Goal: Transaction & Acquisition: Subscribe to service/newsletter

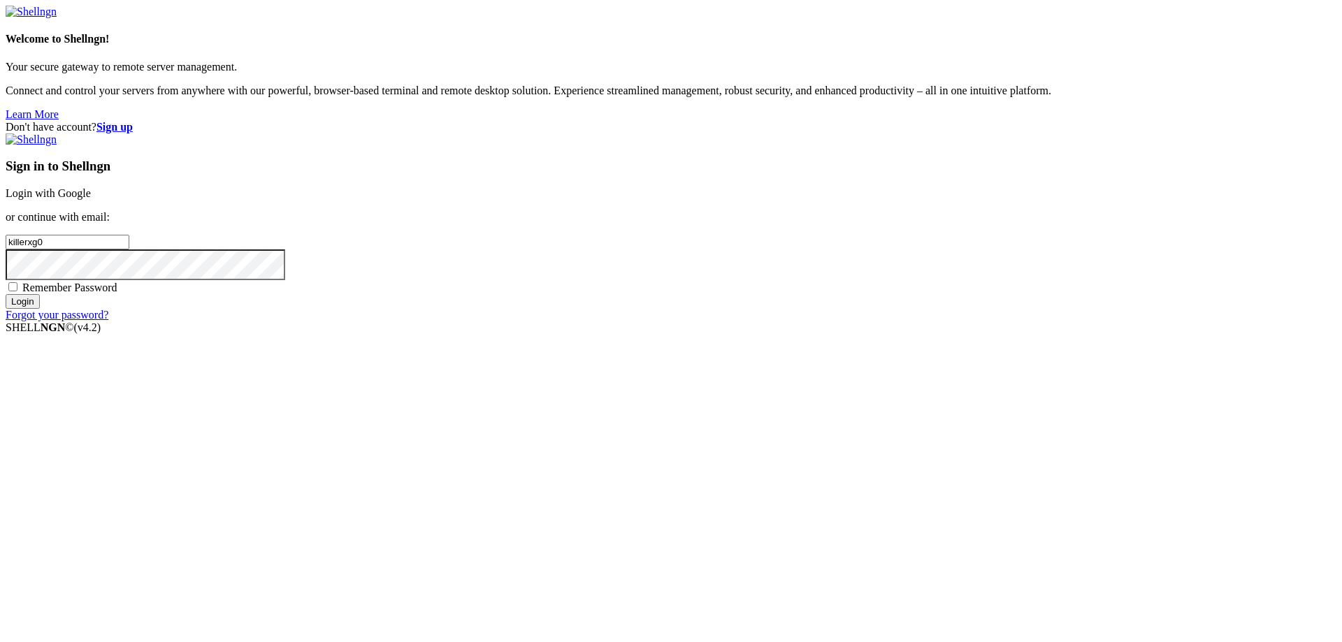
click at [6, 294] on input "Login" at bounding box center [23, 301] width 34 height 15
type input "[EMAIL_ADDRESS][DOMAIN_NAME]"
click at [40, 309] on input "Login" at bounding box center [23, 301] width 34 height 15
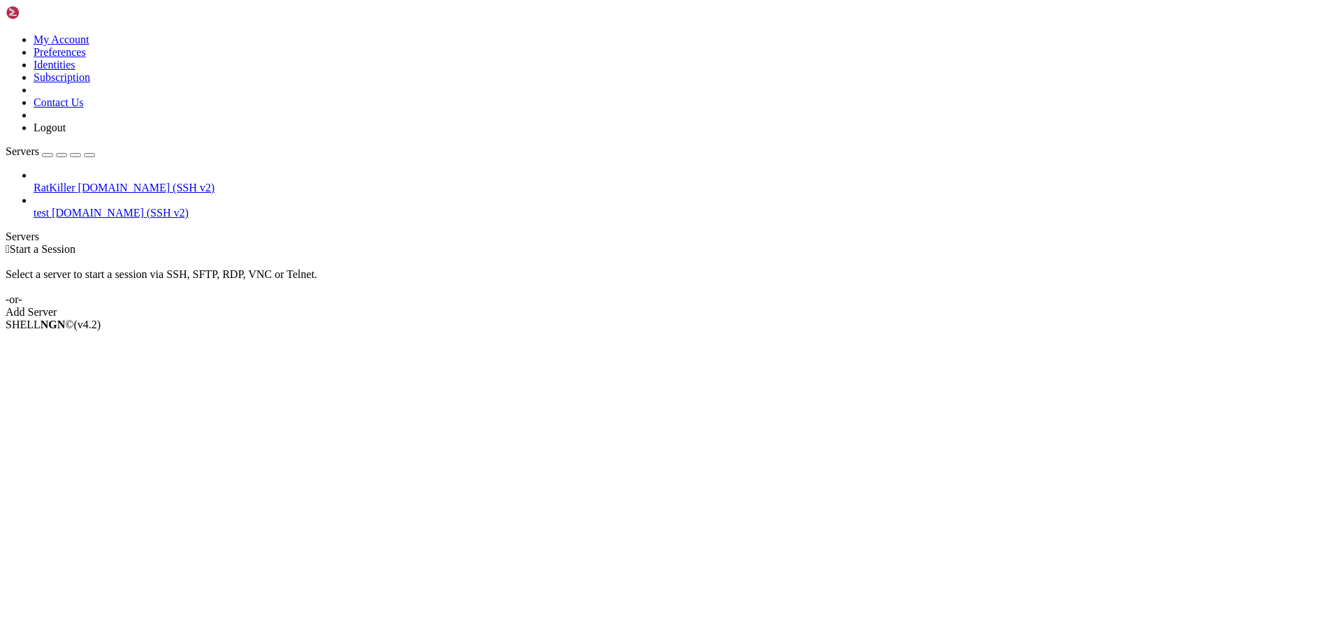
drag, startPoint x: 125, startPoint y: 182, endPoint x: 106, endPoint y: 154, distance: 34.1
click at [124, 180] on div "RatKiller [DOMAIN_NAME] (SSH v2) test [DOMAIN_NAME] (SSH v2)" at bounding box center [671, 194] width 1330 height 50
click at [109, 182] on span "[DOMAIN_NAME] (SSH v2)" at bounding box center [146, 188] width 137 height 12
click at [763, 306] on div "Add Server" at bounding box center [671, 312] width 1330 height 13
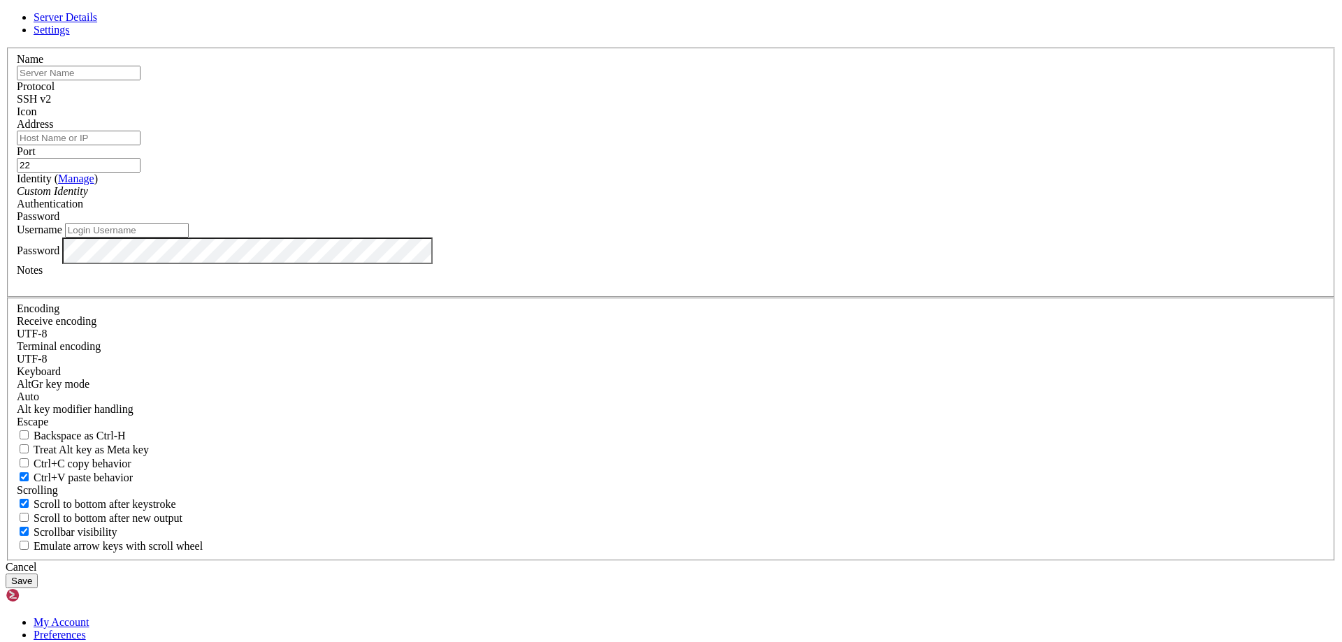
type input "[EMAIL_ADDRESS][DOMAIN_NAME]"
click at [971, 306] on div "Server Details Settings Name Protocol SSH v2 Icon" at bounding box center [671, 299] width 1330 height 577
click at [6, 48] on icon at bounding box center [6, 48] width 0 height 0
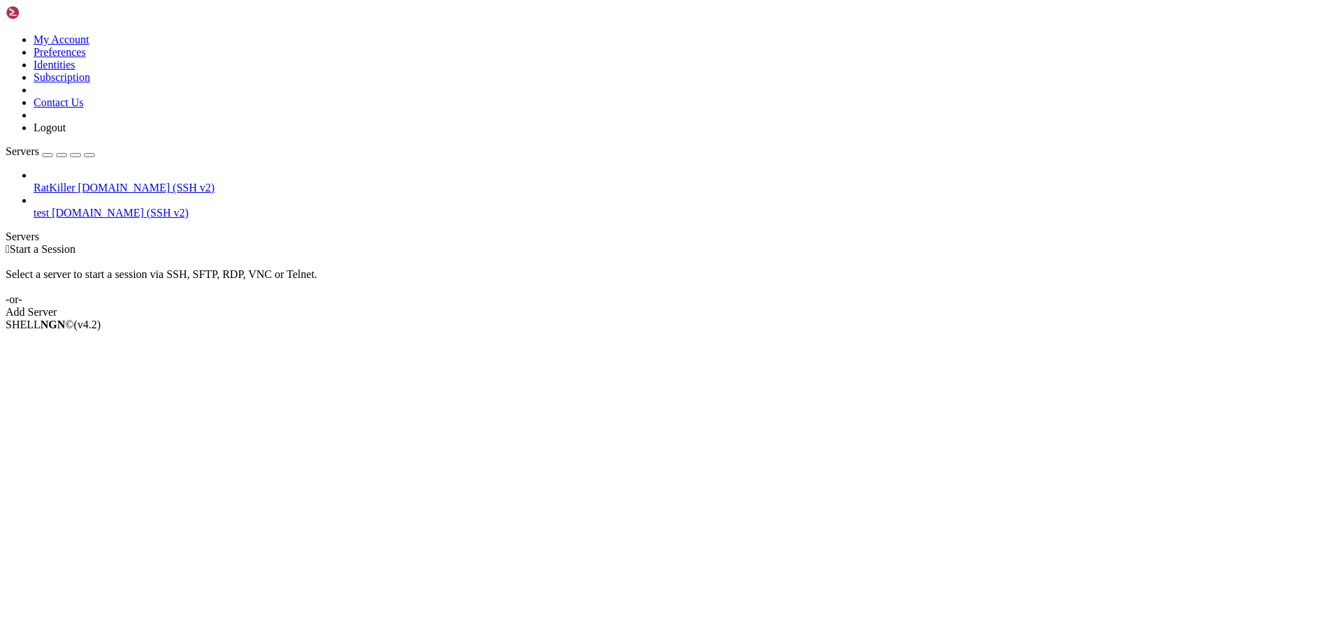
click at [48, 155] on div "button" at bounding box center [48, 155] width 0 height 0
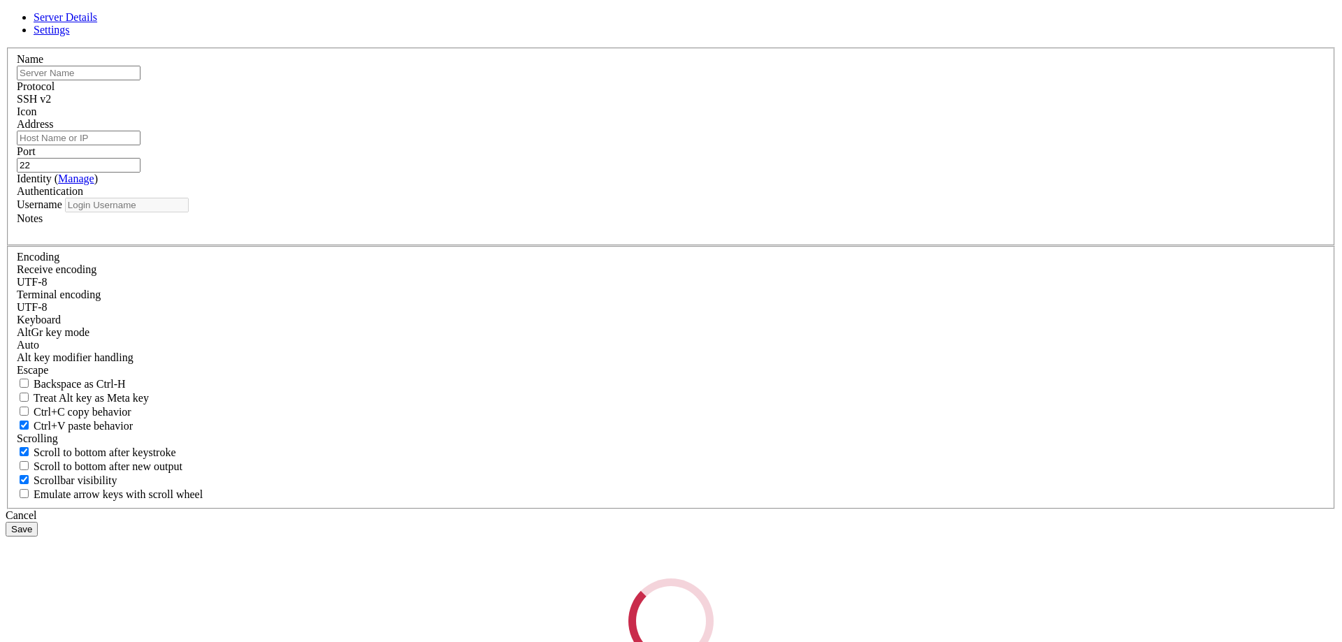
type input "[EMAIL_ADDRESS][DOMAIN_NAME]"
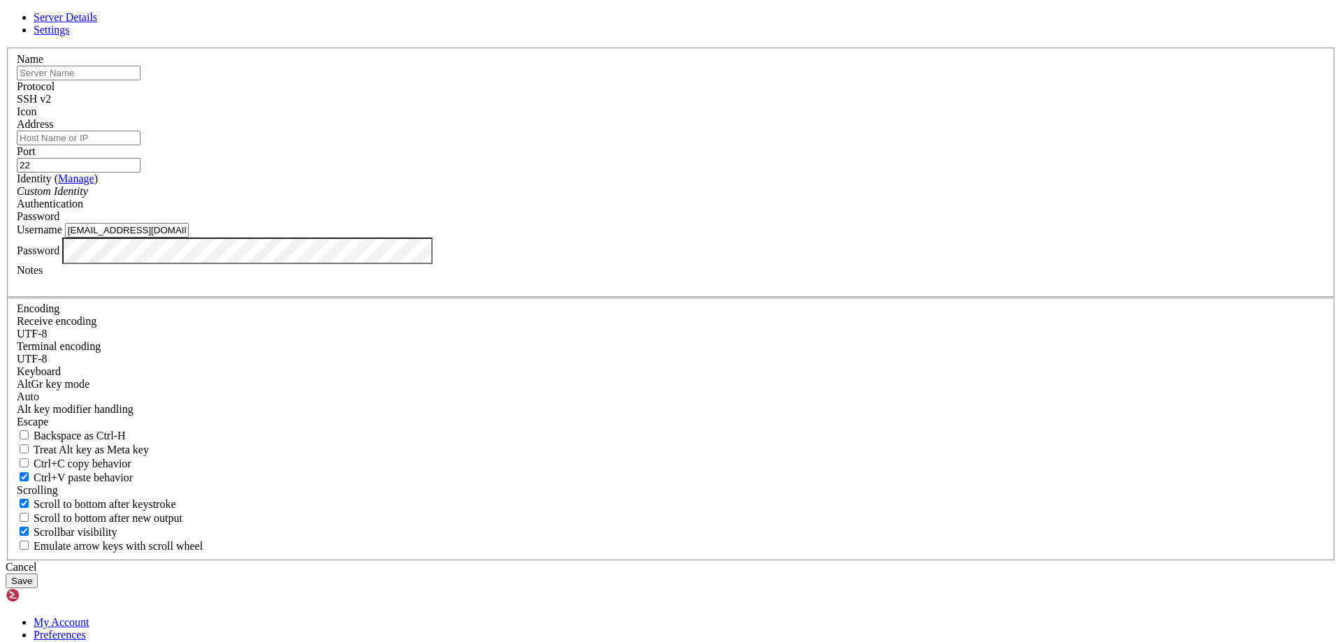
click at [403, 147] on div "Server Details Settings Name Protocol SSH v2 Icon" at bounding box center [671, 299] width 1330 height 577
drag, startPoint x: 187, startPoint y: 140, endPoint x: 757, endPoint y: 182, distance: 571.7
click at [201, 140] on div "Server Details Settings Name Protocol SSH v2 Icon" at bounding box center [671, 299] width 1330 height 577
click at [765, 561] on div "Cancel" at bounding box center [671, 567] width 1330 height 13
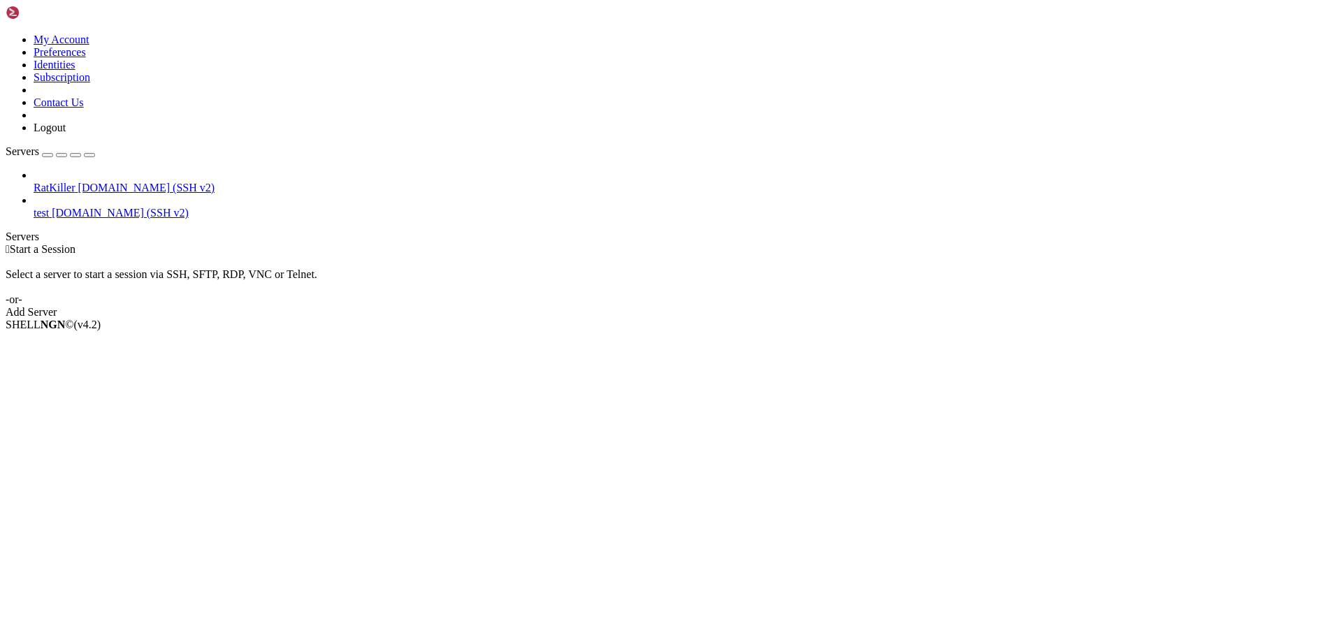
click at [86, 10] on img at bounding box center [46, 13] width 80 height 14
click at [6, 34] on icon at bounding box center [6, 34] width 0 height 0
click at [90, 83] on link "Subscription" at bounding box center [62, 77] width 57 height 12
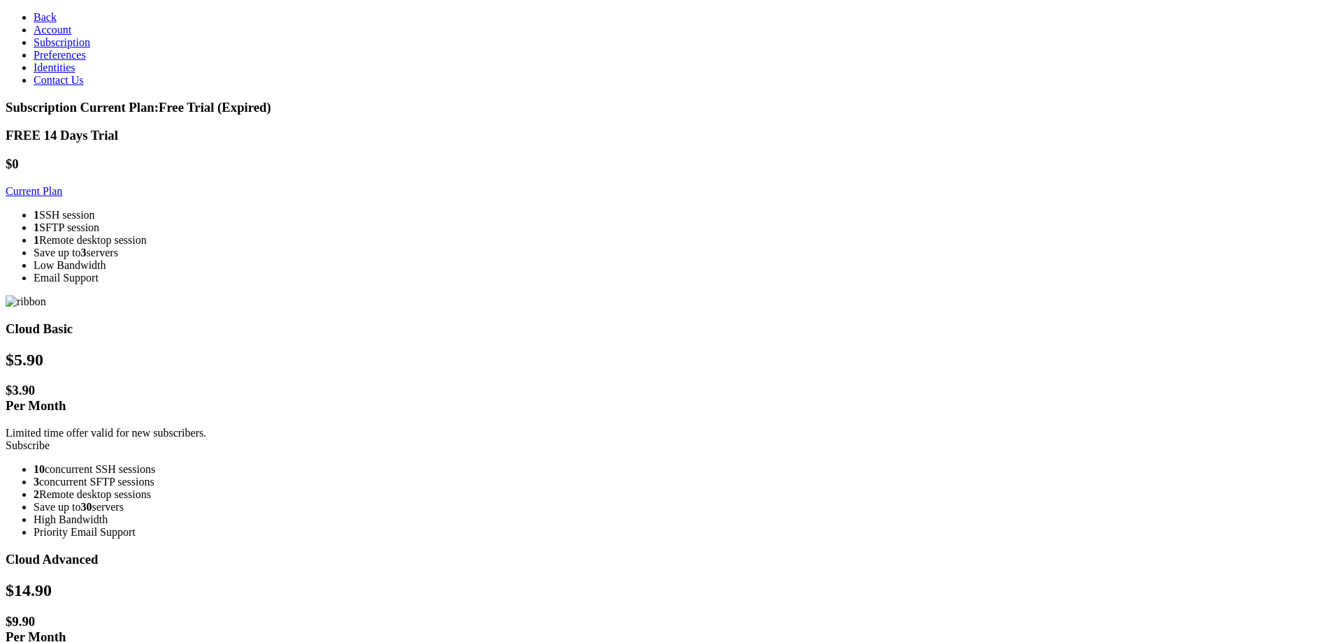
click at [34, 11] on icon at bounding box center [34, 17] width 0 height 12
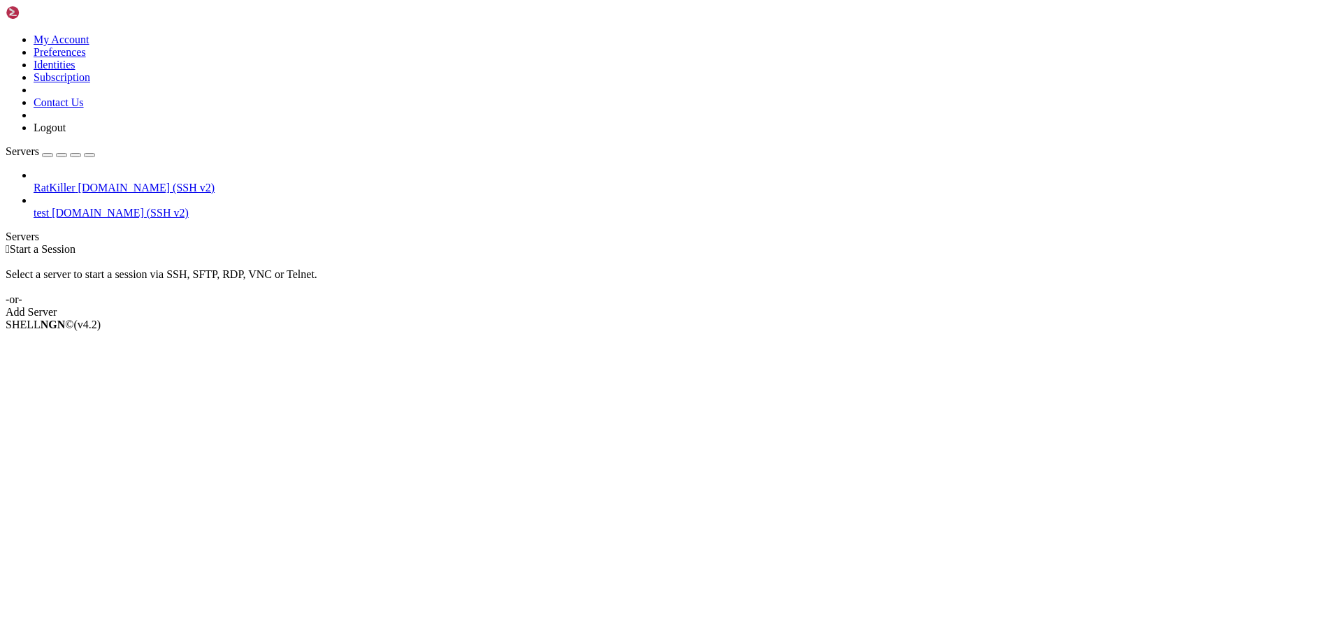
click at [768, 256] on div "Select a server to start a session via SSH, SFTP, RDP, VNC or Telnet. -or-" at bounding box center [671, 281] width 1330 height 50
click at [78, 182] on span "[DOMAIN_NAME] (SSH v2)" at bounding box center [146, 188] width 137 height 12
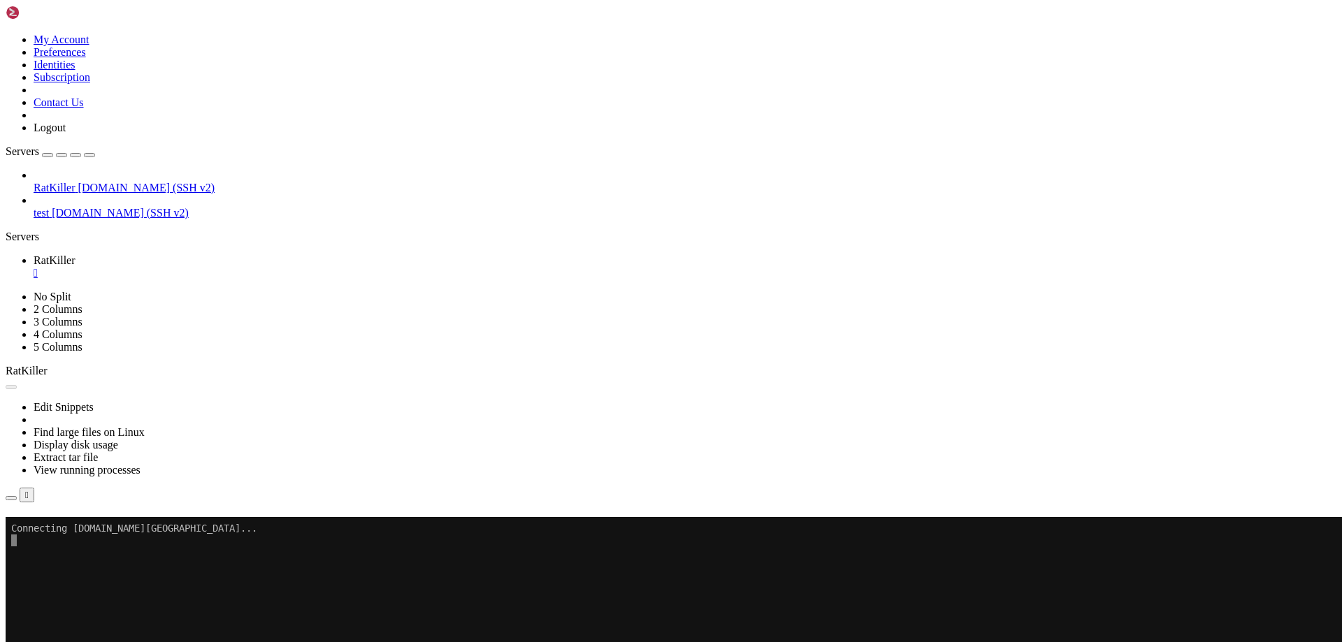
click at [53, 530] on link "Subscribe" at bounding box center [30, 536] width 48 height 12
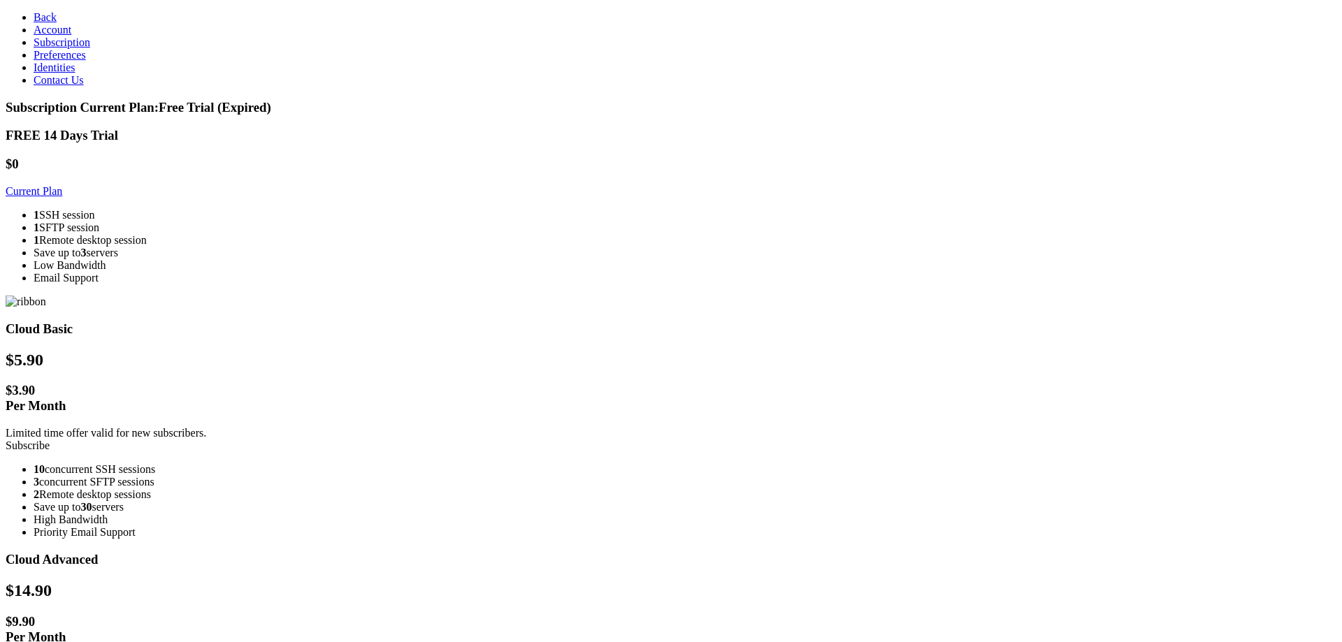
click at [90, 48] on link "Subscription" at bounding box center [62, 42] width 57 height 12
click at [34, 11] on span "Back" at bounding box center [45, 17] width 23 height 12
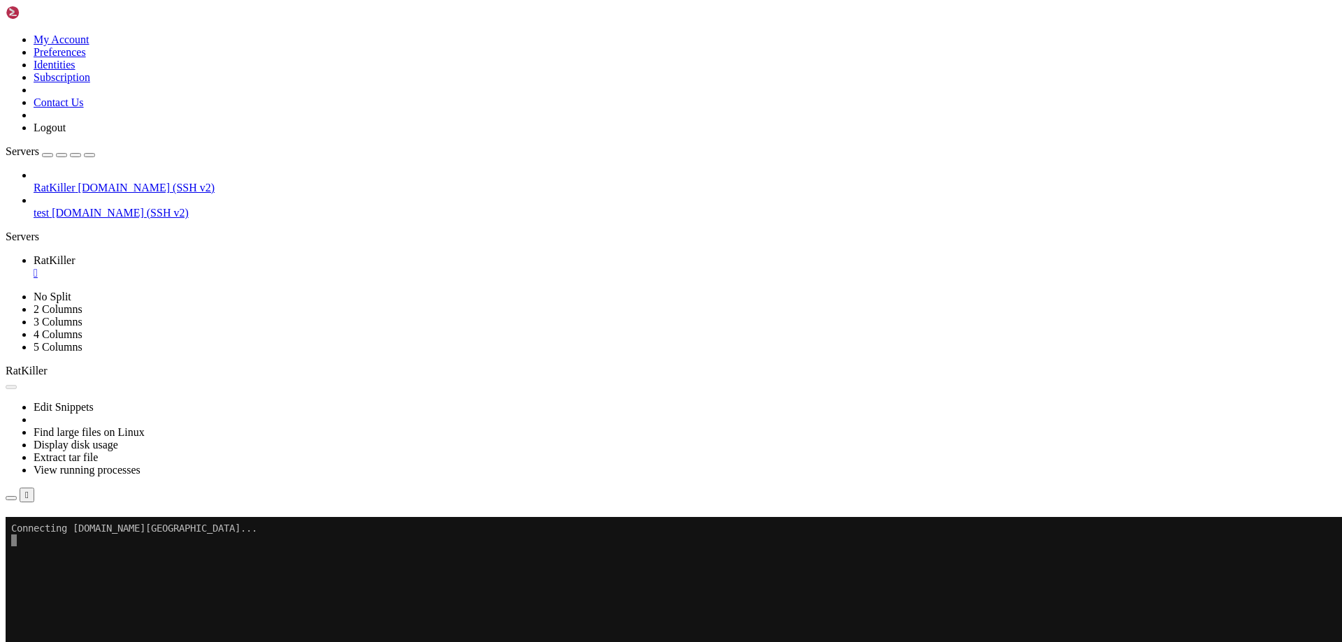
click at [6, 34] on icon at bounding box center [6, 34] width 0 height 0
click at [90, 83] on link "Subscription" at bounding box center [62, 77] width 57 height 12
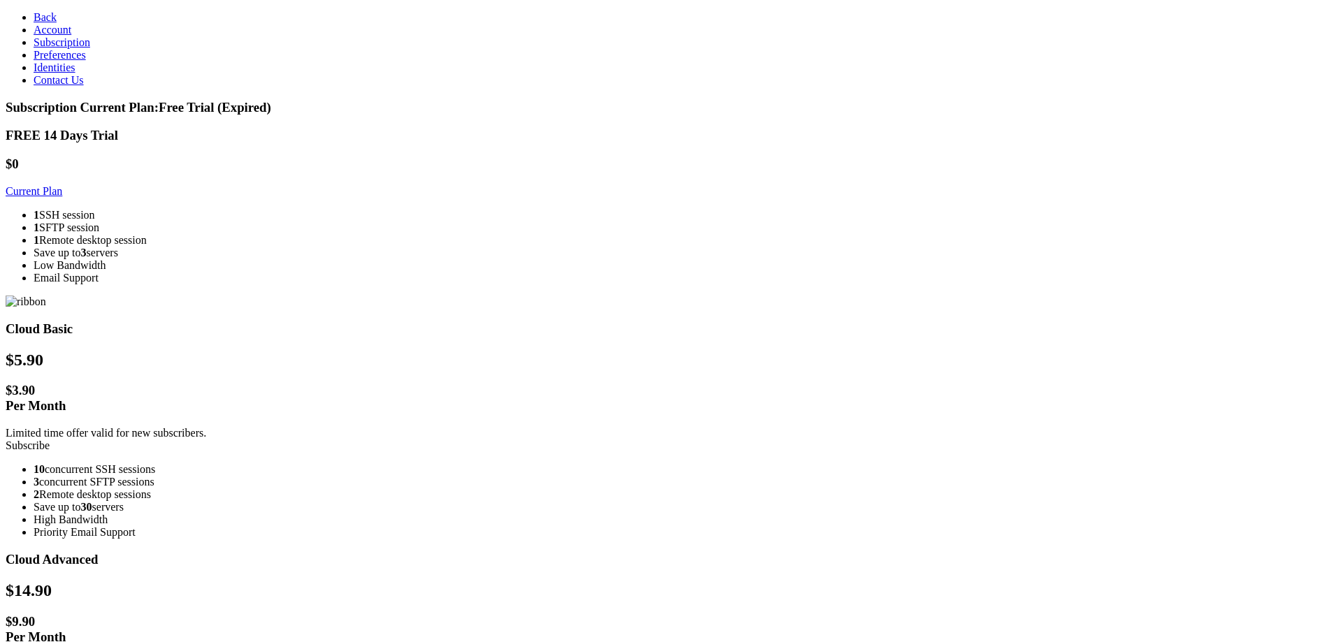
click at [62, 186] on link "Current Plan" at bounding box center [34, 191] width 57 height 12
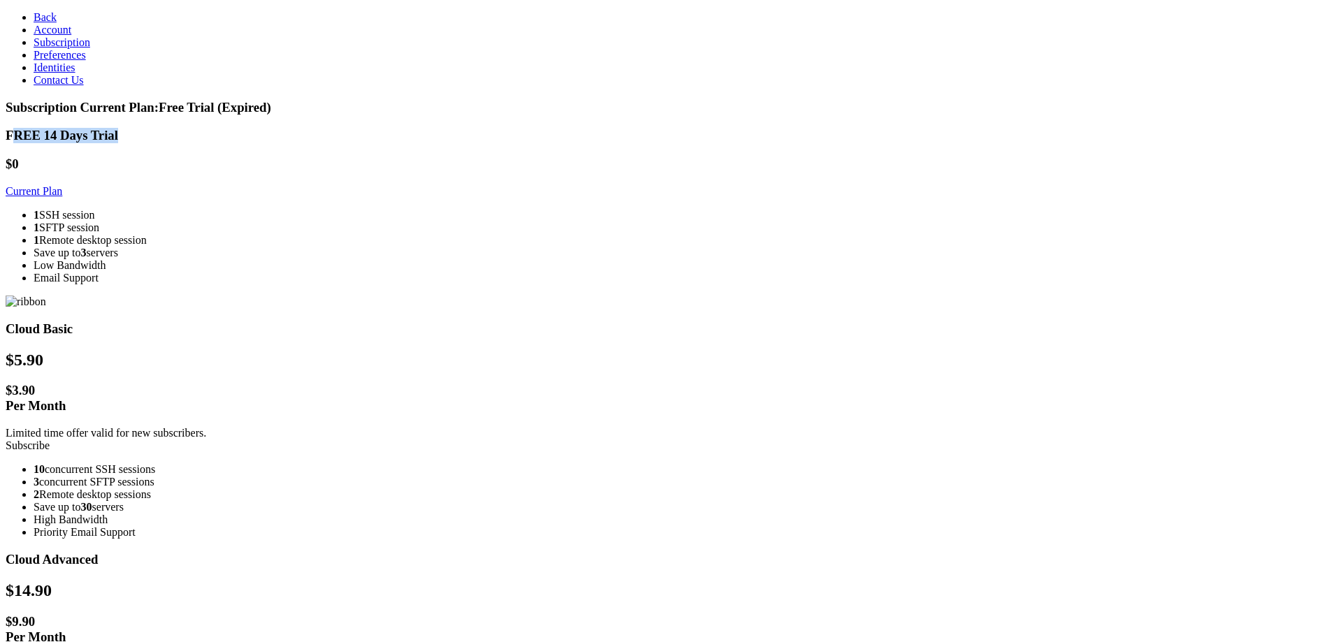
drag, startPoint x: 307, startPoint y: 99, endPoint x: 446, endPoint y: 110, distance: 139.4
click at [472, 128] on div "FREE 14 Days Trial $0 Current Plan 1 SSH session 1 SFTP session 1 Remote deskto…" at bounding box center [671, 206] width 1330 height 156
drag, startPoint x: 349, startPoint y: 139, endPoint x: 342, endPoint y: 145, distance: 8.9
click at [348, 157] on h1 "$0" at bounding box center [671, 164] width 1330 height 15
click at [57, 23] on link "Back" at bounding box center [45, 17] width 23 height 12
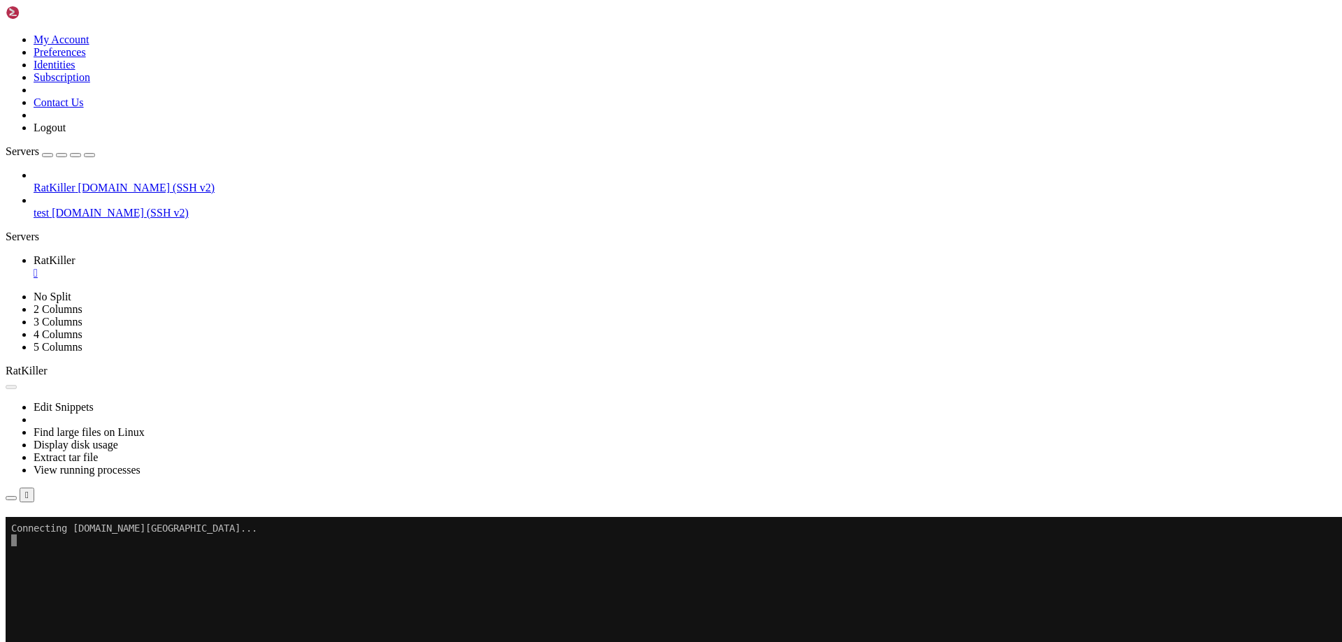
click at [83, 182] on span "[DOMAIN_NAME] (SSH v2)" at bounding box center [146, 188] width 137 height 12
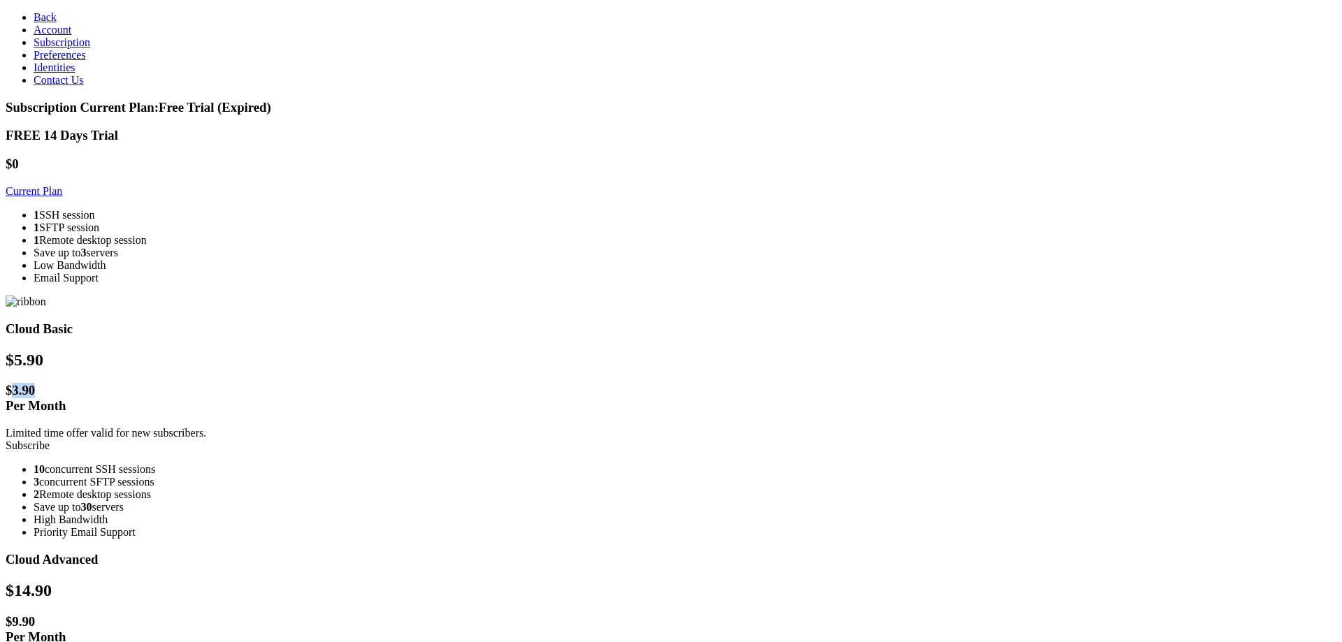
drag, startPoint x: 601, startPoint y: 173, endPoint x: 637, endPoint y: 174, distance: 35.6
click at [637, 383] on h1 "$ 3.90 Per Month" at bounding box center [671, 398] width 1330 height 31
click at [553, 463] on li "10 concurrent SSH sessions" at bounding box center [685, 469] width 1302 height 13
click at [34, 463] on icon at bounding box center [34, 469] width 0 height 12
drag, startPoint x: 540, startPoint y: 302, endPoint x: 664, endPoint y: 395, distance: 154.7
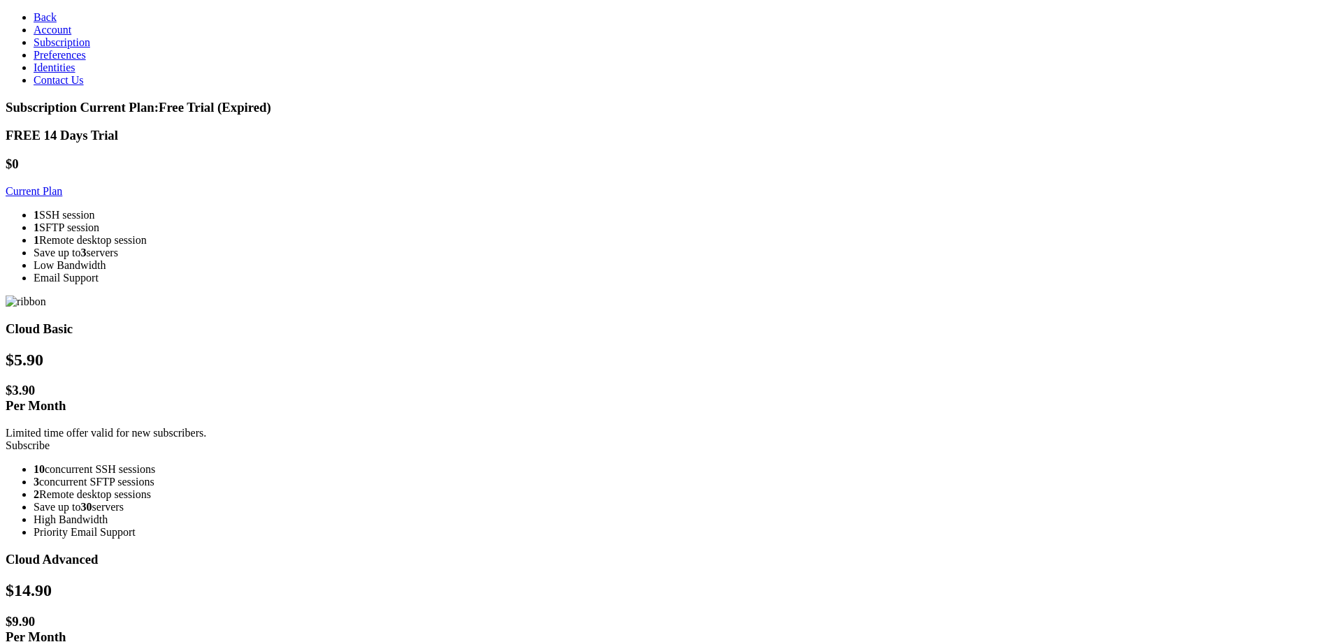
click at [664, 463] on ul "10 concurrent SSH sessions 3 concurrent SFTP sessions 2 Remote desktop sessions…" at bounding box center [671, 500] width 1330 height 75
click at [34, 20] on link "Back" at bounding box center [45, 17] width 23 height 12
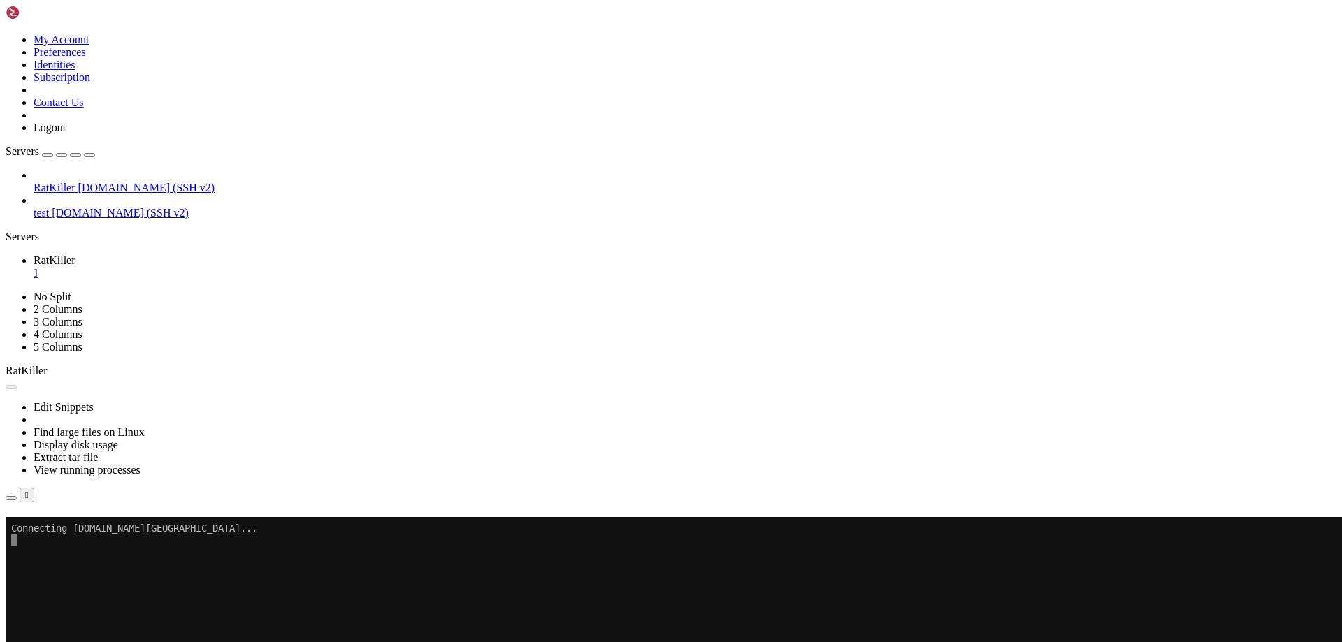
drag, startPoint x: 164, startPoint y: 25, endPoint x: 155, endPoint y: 24, distance: 9.1
click at [6, 34] on link at bounding box center [6, 34] width 0 height 0
click at [66, 133] on link "Logout" at bounding box center [50, 128] width 32 height 12
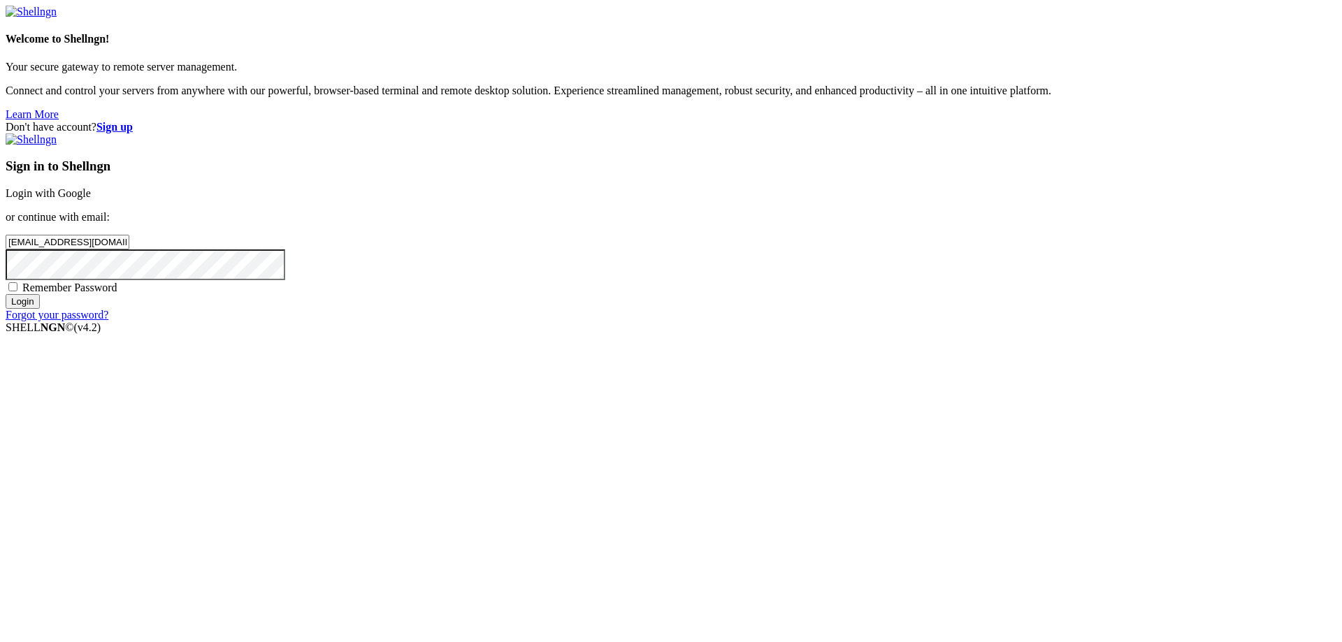
click at [129, 249] on input "[EMAIL_ADDRESS][DOMAIN_NAME]" at bounding box center [68, 242] width 124 height 15
click at [1068, 321] on div "Don't have account? Sign up Sign in to Shellngn Login with Google or continue w…" at bounding box center [671, 221] width 1330 height 201
click at [129, 249] on input "[EMAIL_ADDRESS][DOMAIN_NAME]" at bounding box center [68, 242] width 124 height 15
click at [764, 321] on div "Sign in to Shellngn Login with Google or continue with email: [EMAIL_ADDRESS][D…" at bounding box center [671, 227] width 1330 height 188
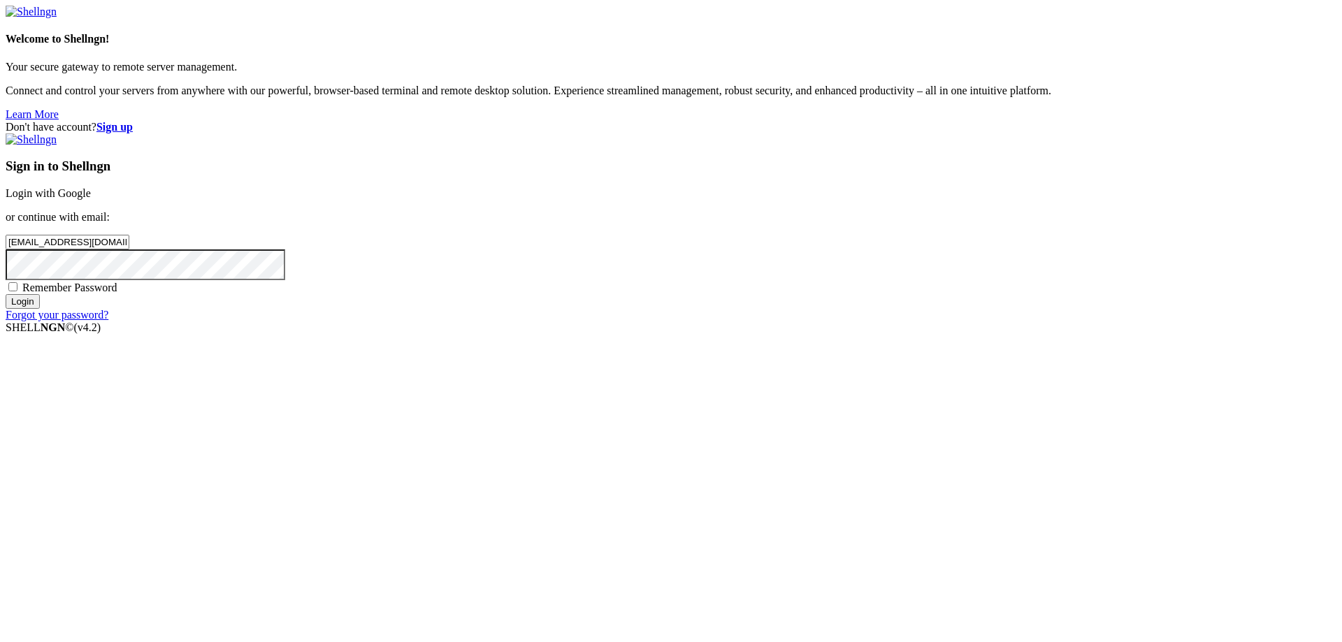
click at [129, 249] on input "[EMAIL_ADDRESS][DOMAIN_NAME]" at bounding box center [68, 242] width 124 height 15
type input "k"
click at [642, 321] on div "Don't have account? Sign up Sign in to Shellngn Login with Google or continue w…" at bounding box center [671, 221] width 1330 height 201
click at [855, 224] on p "or continue with email:" at bounding box center [671, 217] width 1330 height 13
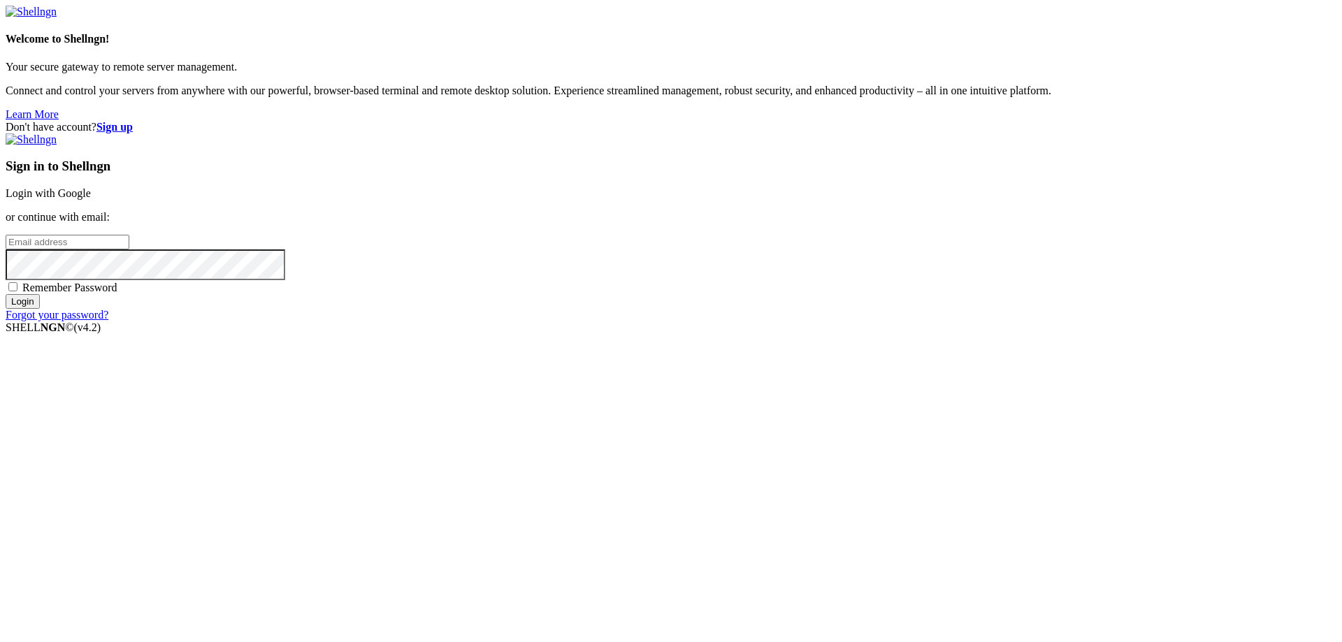
click at [1298, 121] on div "Don't have account? Sign up Sign in to Shellngn Login with Google or continue w…" at bounding box center [671, 221] width 1330 height 201
click at [133, 121] on strong "Sign up" at bounding box center [114, 127] width 36 height 12
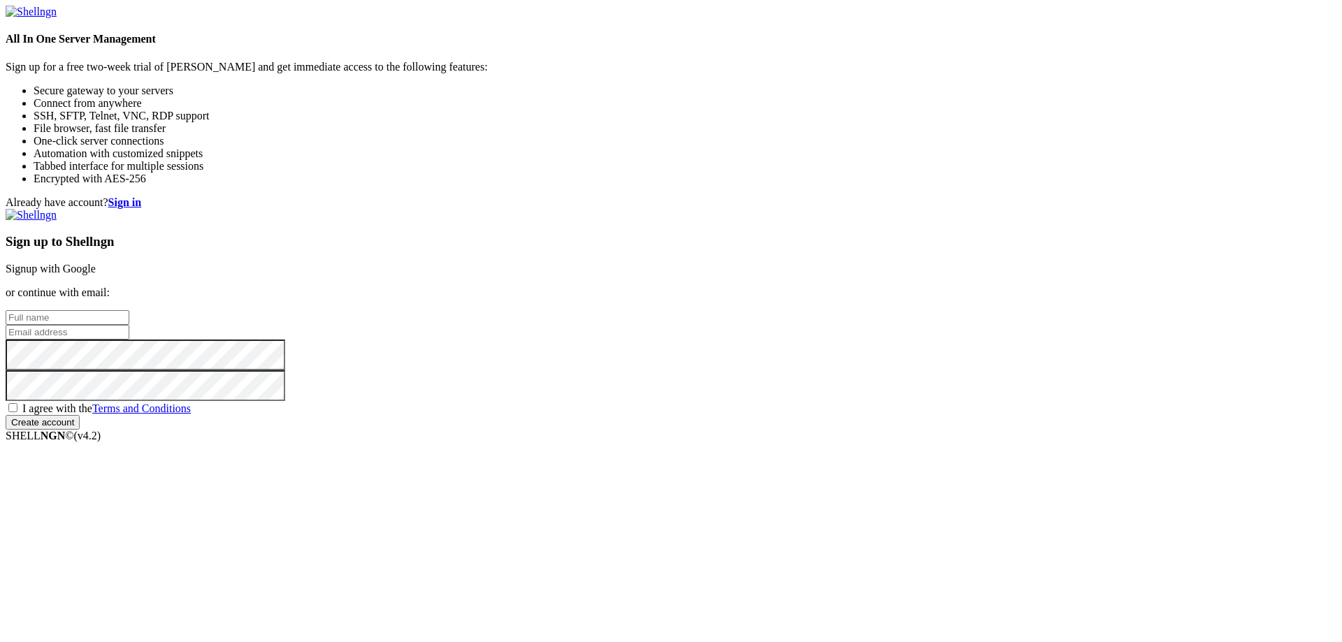
type input "[EMAIL_ADDRESS][DOMAIN_NAME]"
click at [129, 325] on input "[EMAIL_ADDRESS][DOMAIN_NAME]" at bounding box center [68, 332] width 124 height 15
click at [129, 310] on input "text" at bounding box center [68, 317] width 124 height 15
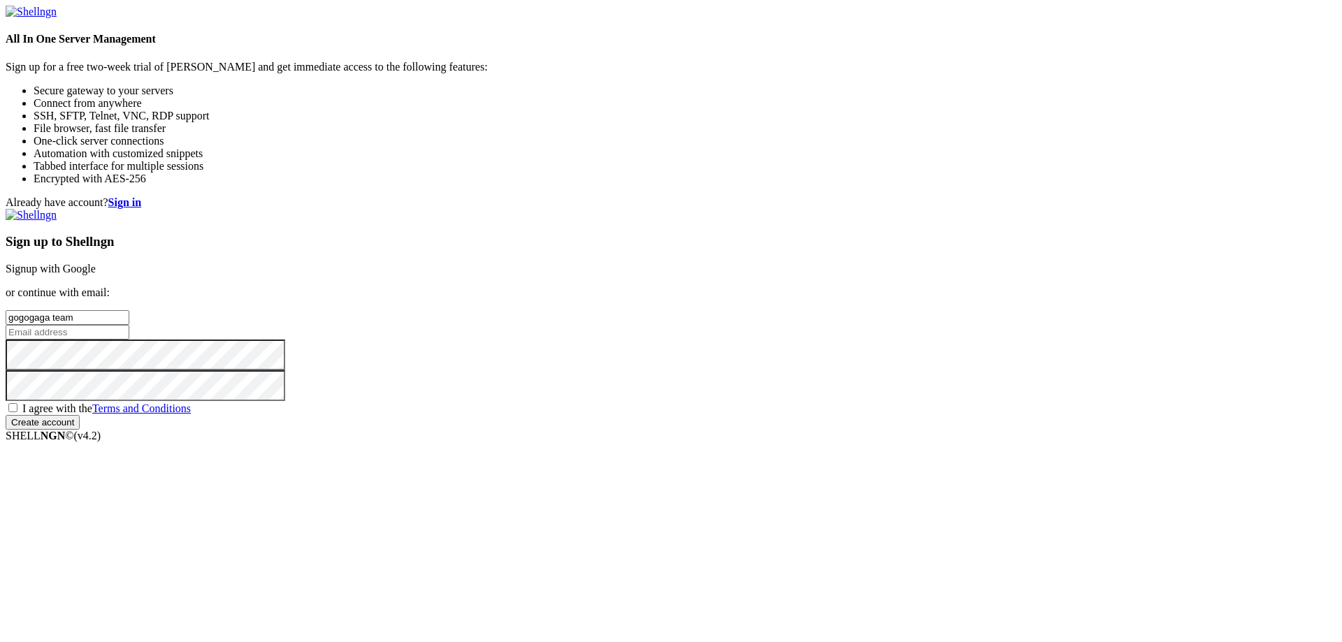
click at [129, 326] on input "email" at bounding box center [68, 332] width 124 height 15
click at [129, 310] on input "gogogaga team" at bounding box center [68, 317] width 124 height 15
type input "gogogaga"
click at [630, 295] on div "Already have account? Sign in Sign up to Shellngn Signup with Google or continu…" at bounding box center [671, 312] width 1330 height 233
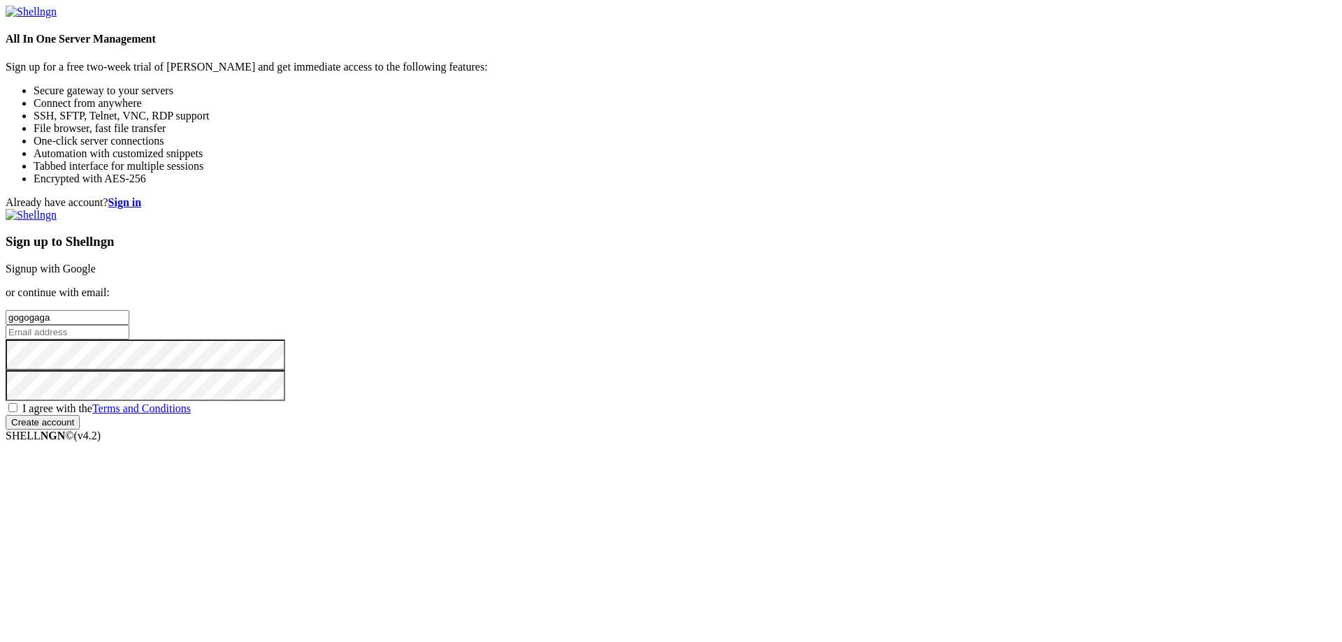
click at [129, 326] on input "email" at bounding box center [68, 332] width 124 height 15
type input "[EMAIL_ADDRESS][DOMAIN_NAME]"
click at [730, 430] on div "Already have account? Sign in Sign up to Shellngn Signup with Google or continu…" at bounding box center [671, 312] width 1330 height 233
click at [191, 414] on span "I agree with the Terms and Conditions" at bounding box center [106, 408] width 168 height 12
click at [17, 412] on input "I agree with the Terms and Conditions" at bounding box center [12, 407] width 9 height 9
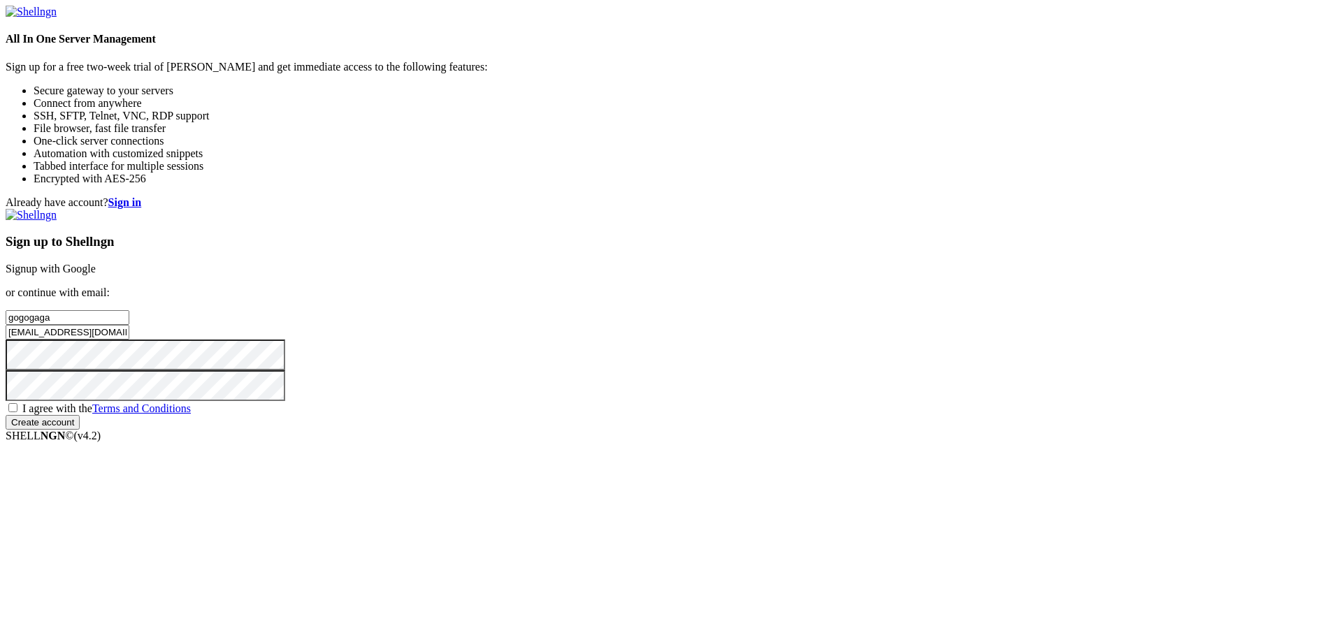
checkbox input "true"
click at [80, 430] on input "Create account" at bounding box center [43, 422] width 74 height 15
click at [80, 442] on input "Create account" at bounding box center [43, 435] width 74 height 15
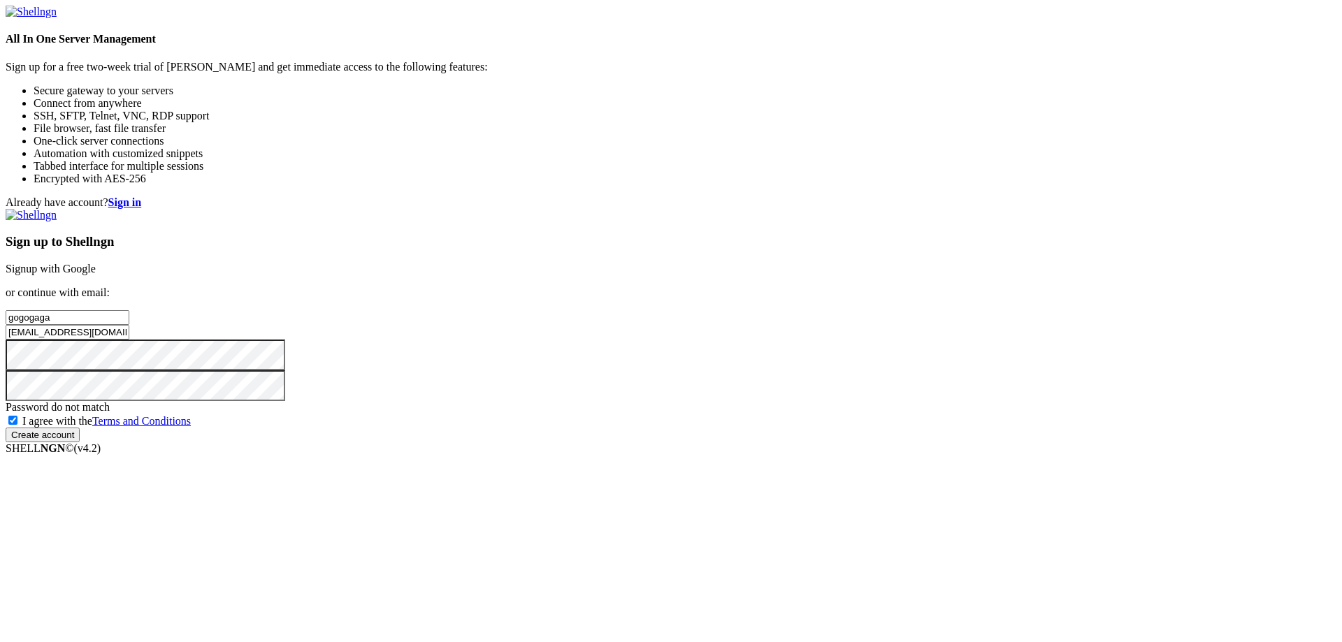
click at [80, 442] on input "Create account" at bounding box center [43, 435] width 74 height 15
click at [80, 430] on input "Create account" at bounding box center [43, 422] width 74 height 15
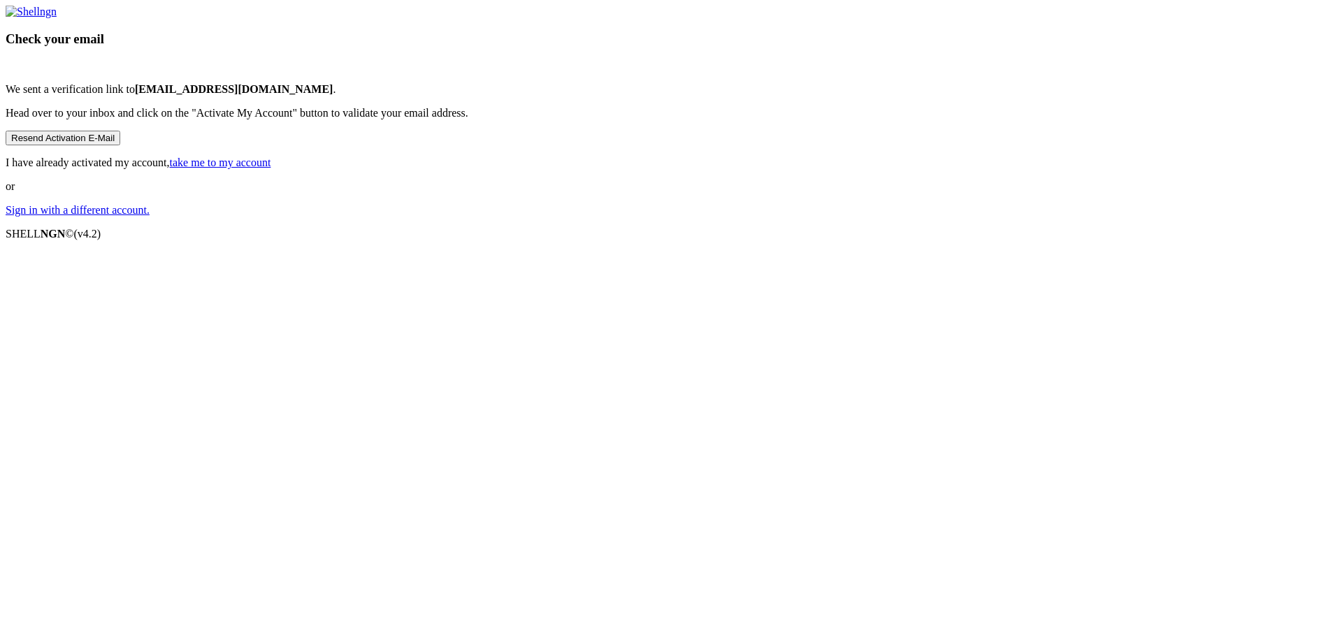
click at [271, 168] on link "take me to my account" at bounding box center [220, 163] width 101 height 12
drag, startPoint x: 678, startPoint y: 370, endPoint x: 669, endPoint y: 369, distance: 8.5
click at [678, 217] on div "Check your email We sent a verification link to [EMAIL_ADDRESS][DOMAIN_NAME] . …" at bounding box center [671, 111] width 1330 height 211
click at [271, 168] on link "take me to my account" at bounding box center [220, 163] width 101 height 12
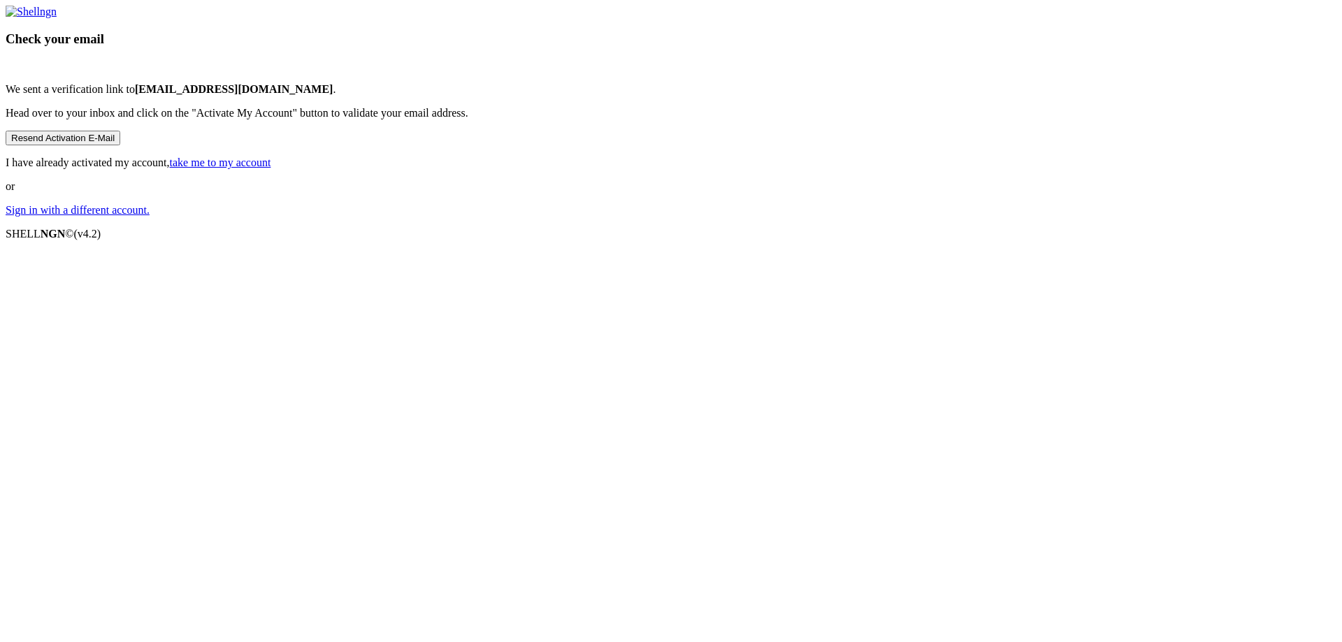
click at [271, 168] on link "take me to my account" at bounding box center [220, 163] width 101 height 12
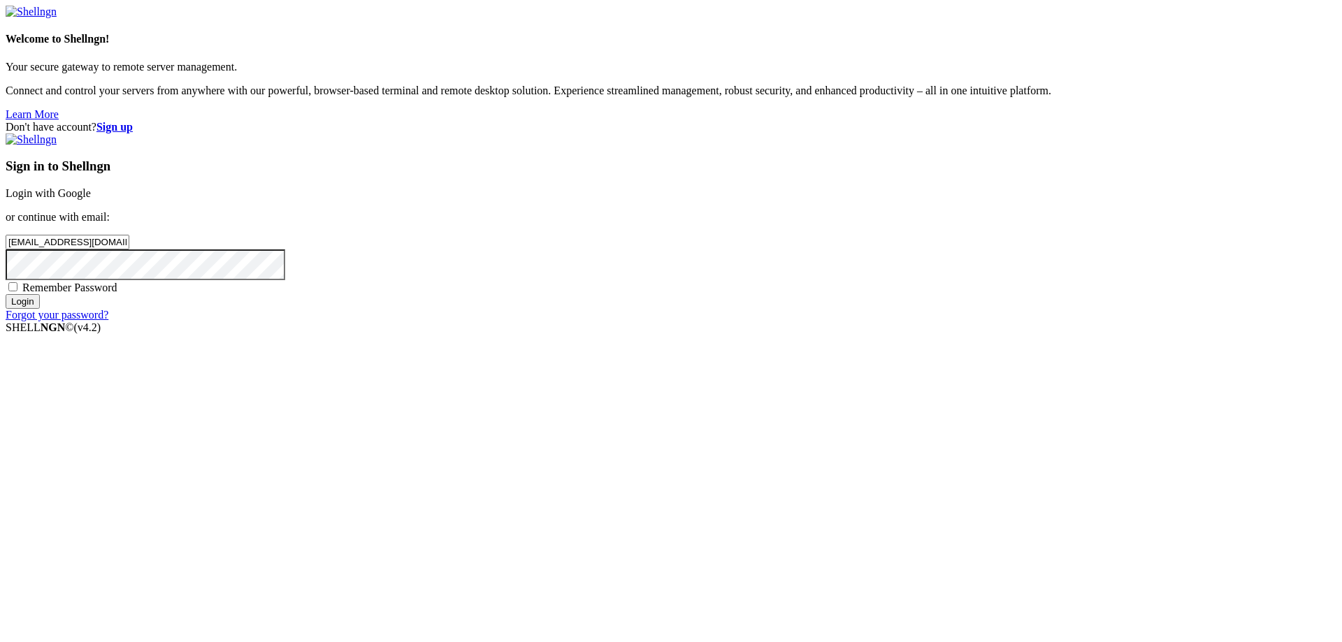
click at [129, 249] on input "[EMAIL_ADDRESS][DOMAIN_NAME]" at bounding box center [68, 242] width 124 height 15
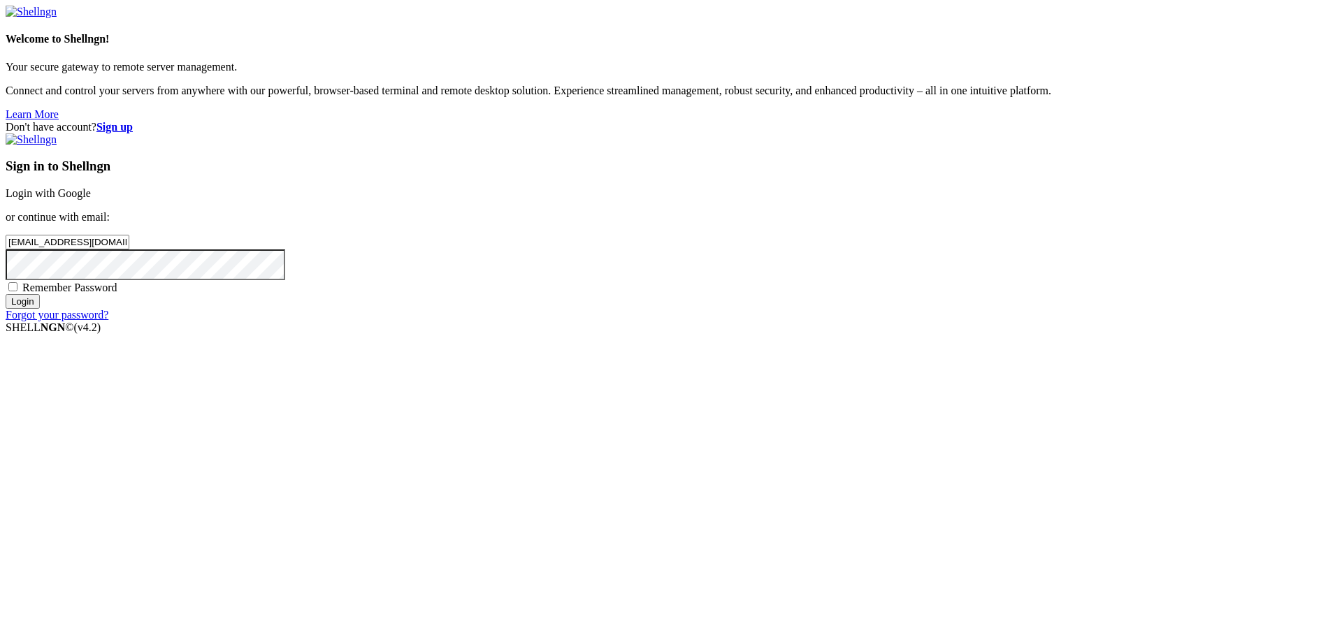
click at [129, 249] on input "[EMAIL_ADDRESS][DOMAIN_NAME]" at bounding box center [68, 242] width 124 height 15
type input "[EMAIL_ADDRESS][DOMAIN_NAME]"
click at [40, 309] on input "Login" at bounding box center [23, 301] width 34 height 15
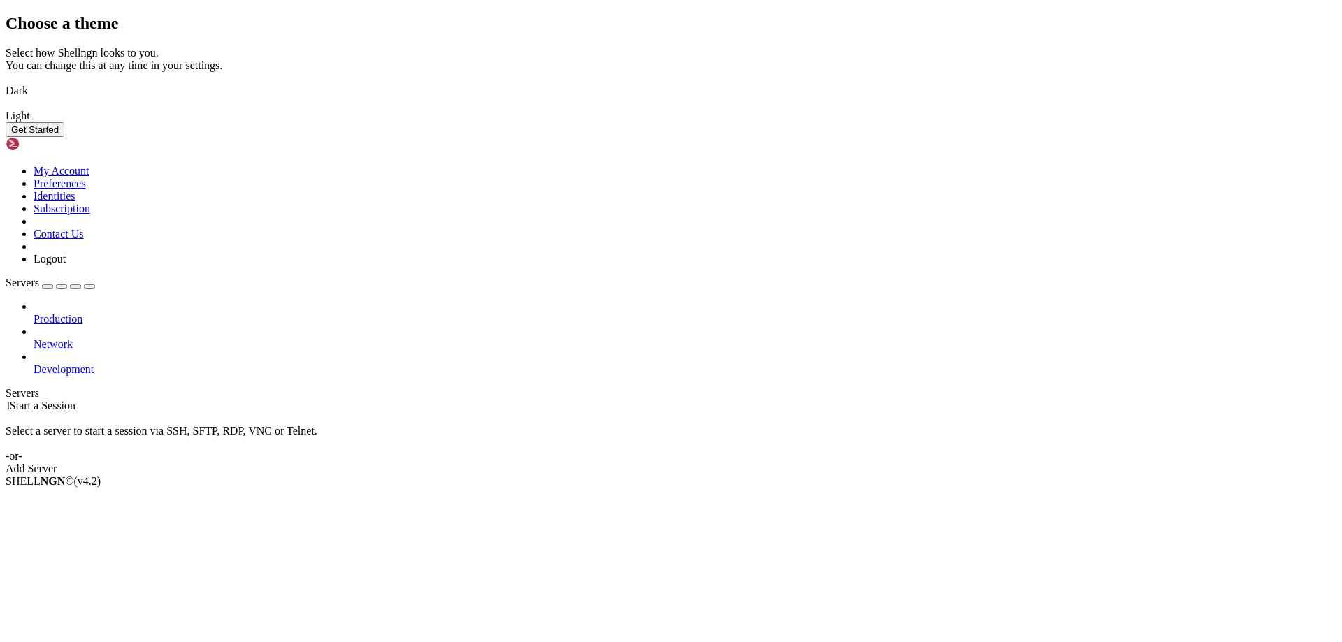
click at [306, 137] on div "Choose a theme Select how Shellngn looks to you. You can change this at any tim…" at bounding box center [671, 75] width 1330 height 123
click at [6, 82] on img at bounding box center [6, 82] width 0 height 0
click at [64, 137] on button "Get Started" at bounding box center [35, 129] width 59 height 15
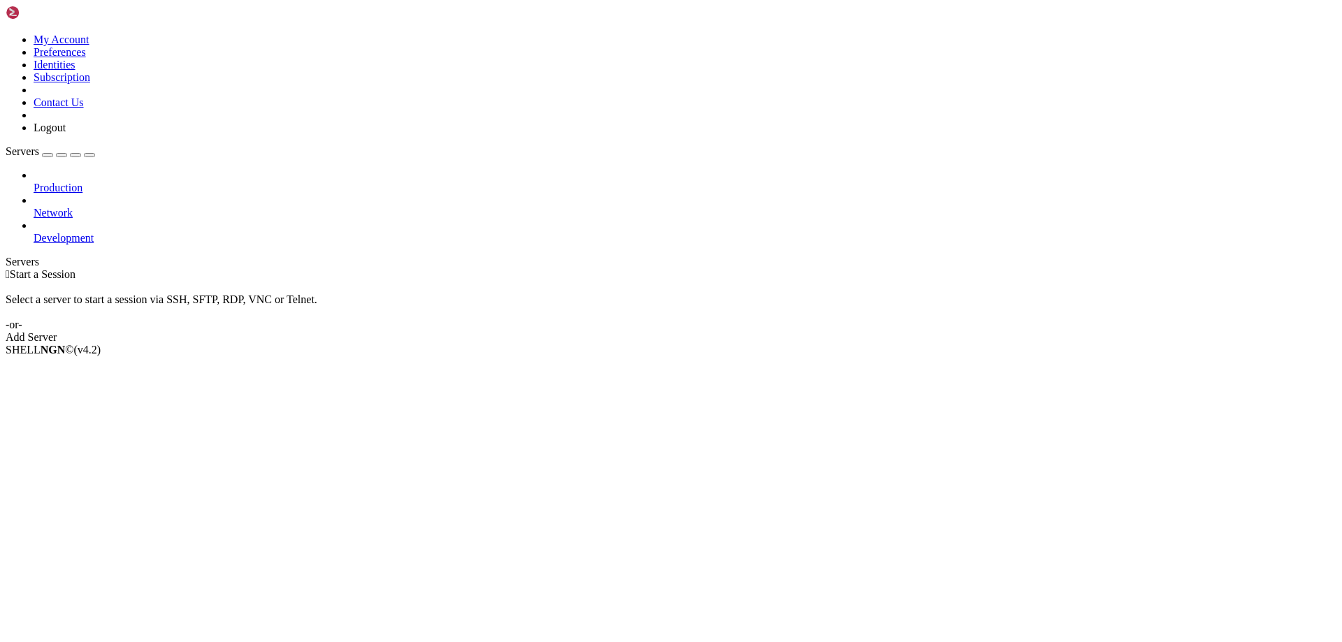
click at [6, 34] on icon at bounding box center [6, 34] width 0 height 0
click at [90, 83] on link "Subscription" at bounding box center [62, 77] width 57 height 12
